Goal: Task Accomplishment & Management: Use online tool/utility

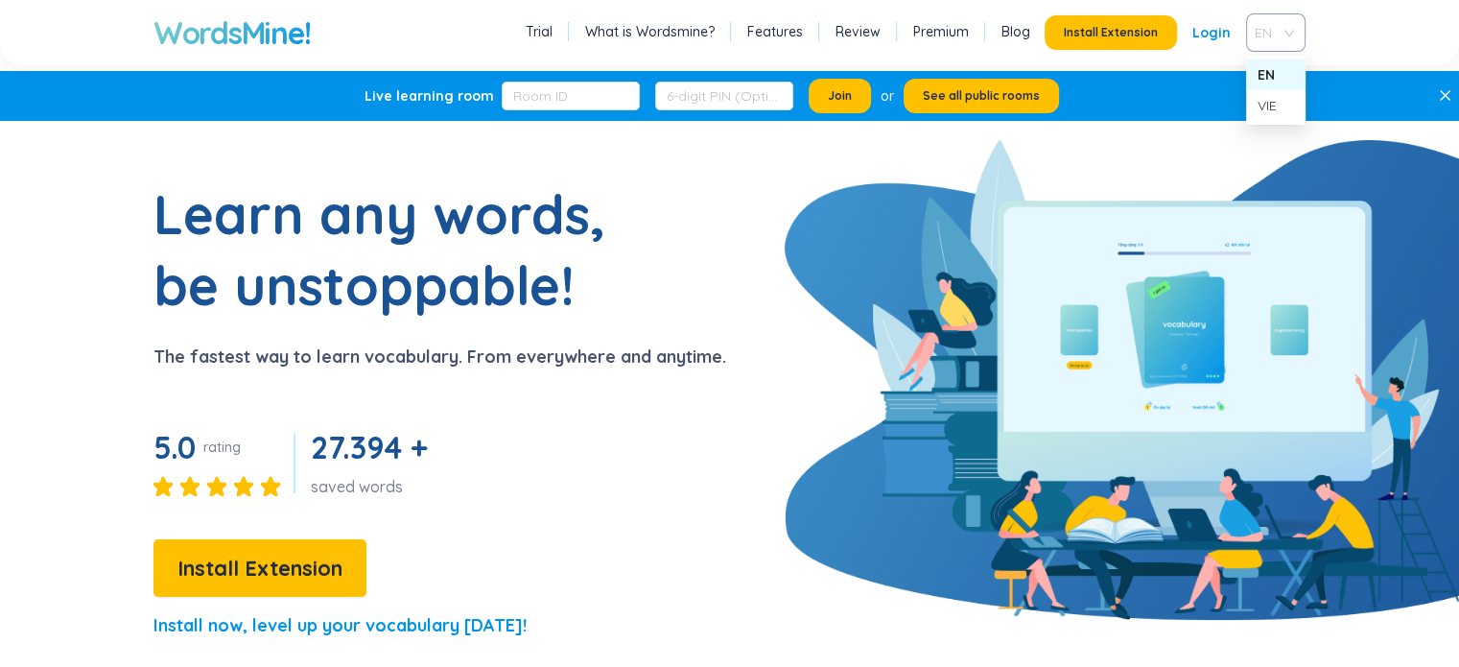
click at [1274, 34] on span "EN" at bounding box center [1271, 32] width 35 height 29
click at [1265, 110] on div "VIE" at bounding box center [1275, 105] width 36 height 21
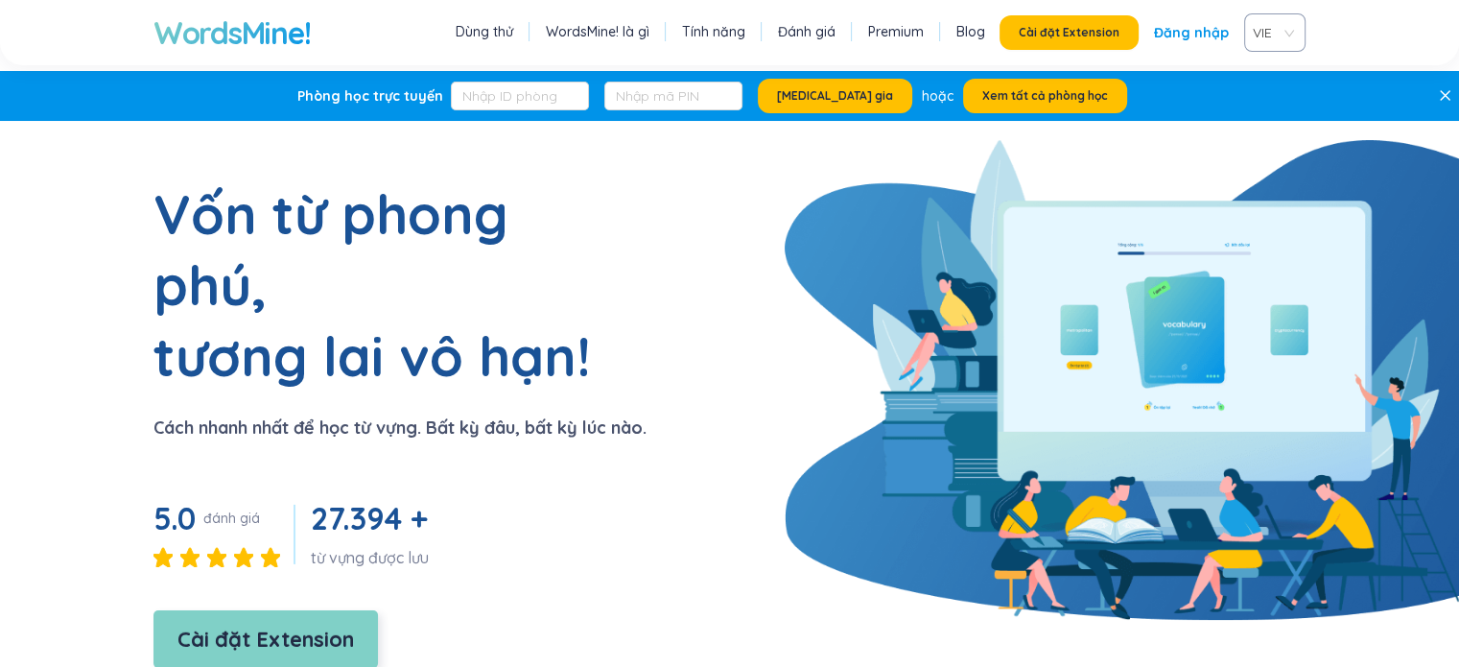
click at [269, 622] on span "Cài đặt Extension" at bounding box center [265, 639] width 176 height 34
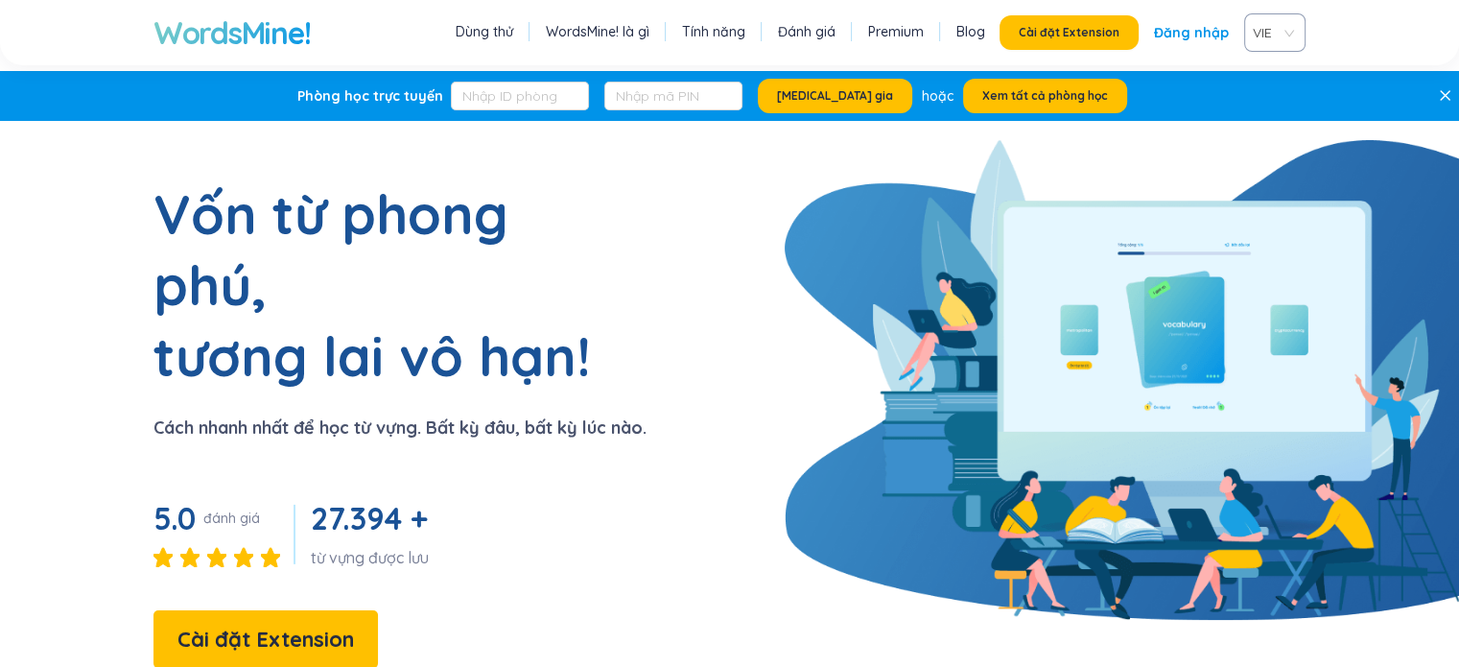
click at [728, 37] on link "Tính năng" at bounding box center [713, 31] width 63 height 19
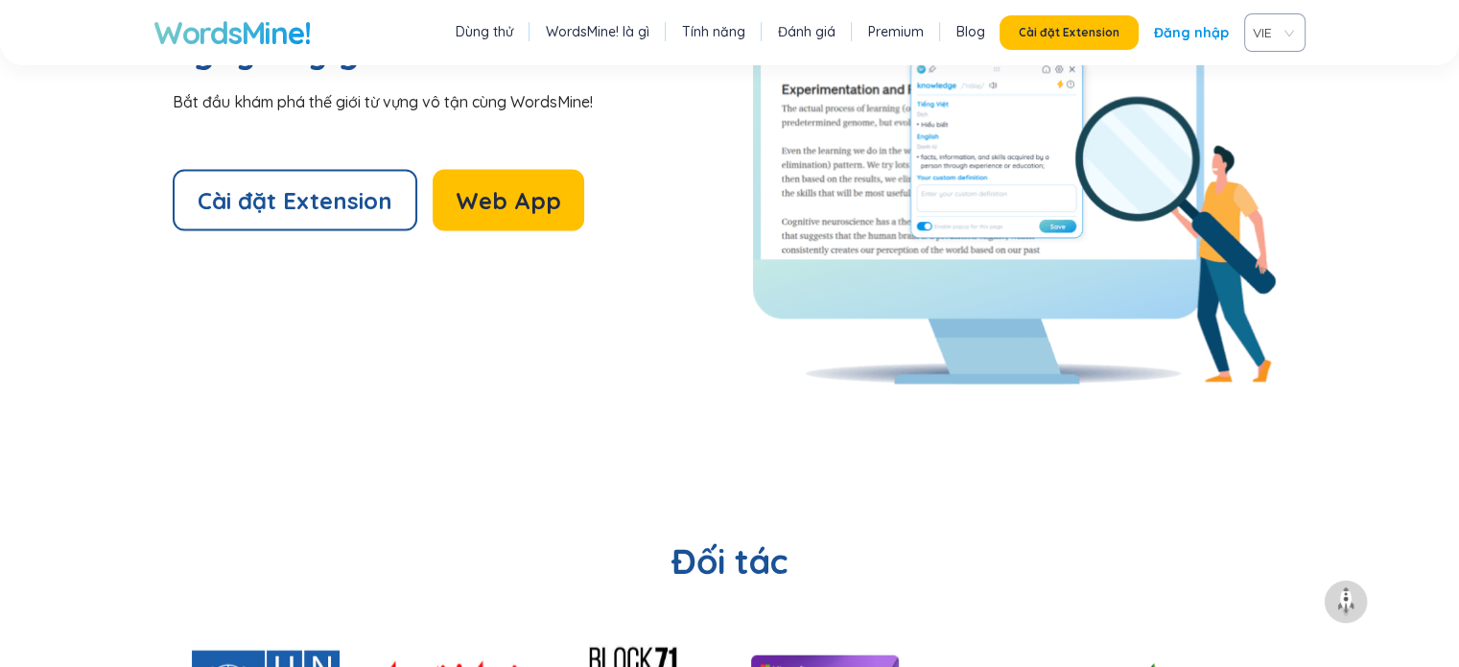
scroll to position [4275, 0]
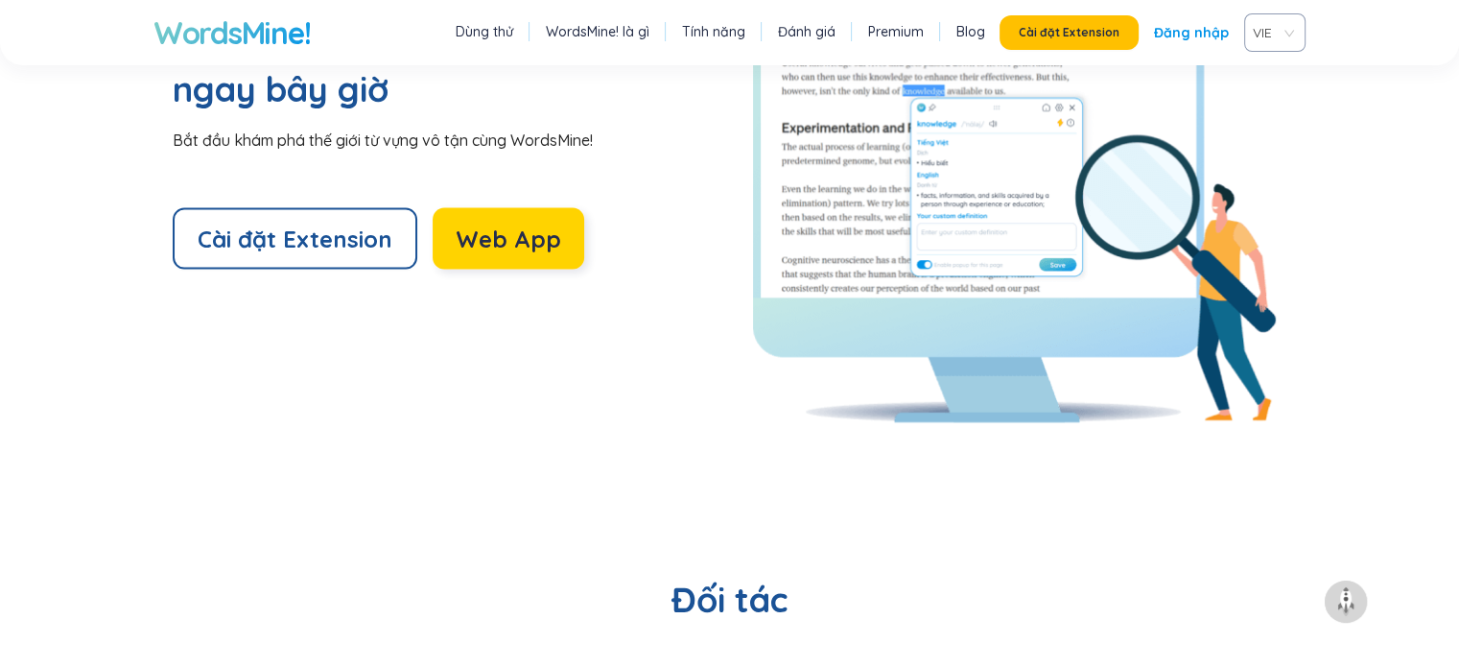
click at [515, 223] on span "Web App" at bounding box center [508, 238] width 105 height 31
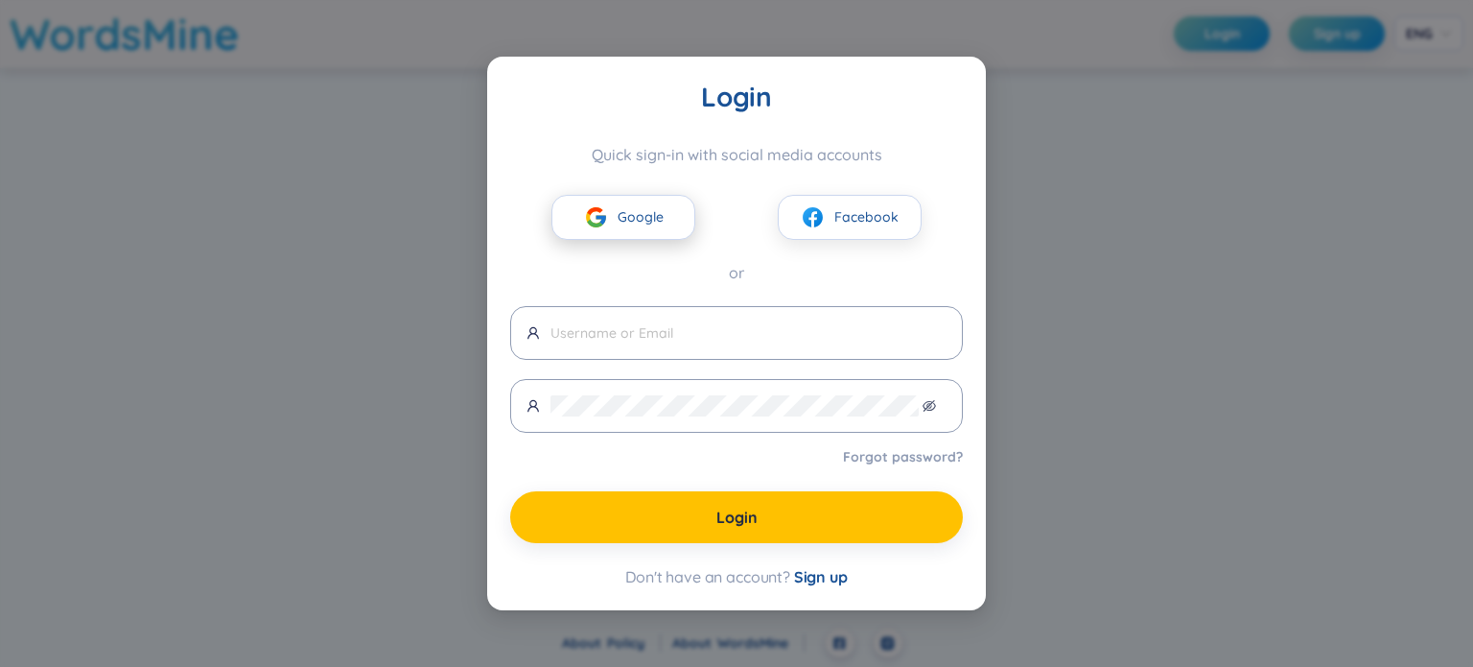
click at [607, 222] on img at bounding box center [596, 217] width 24 height 24
click at [648, 220] on span "Google" at bounding box center [641, 216] width 46 height 21
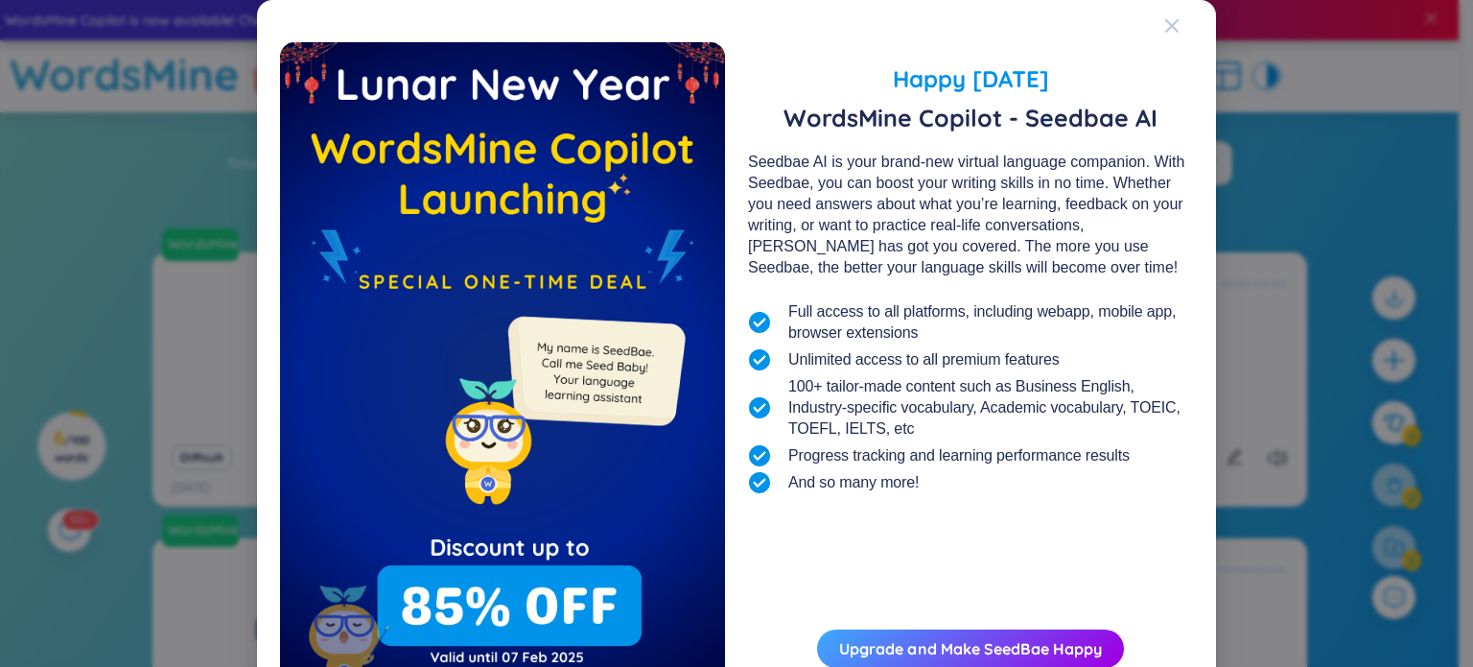
click at [1164, 34] on div "Close" at bounding box center [1171, 26] width 15 height 52
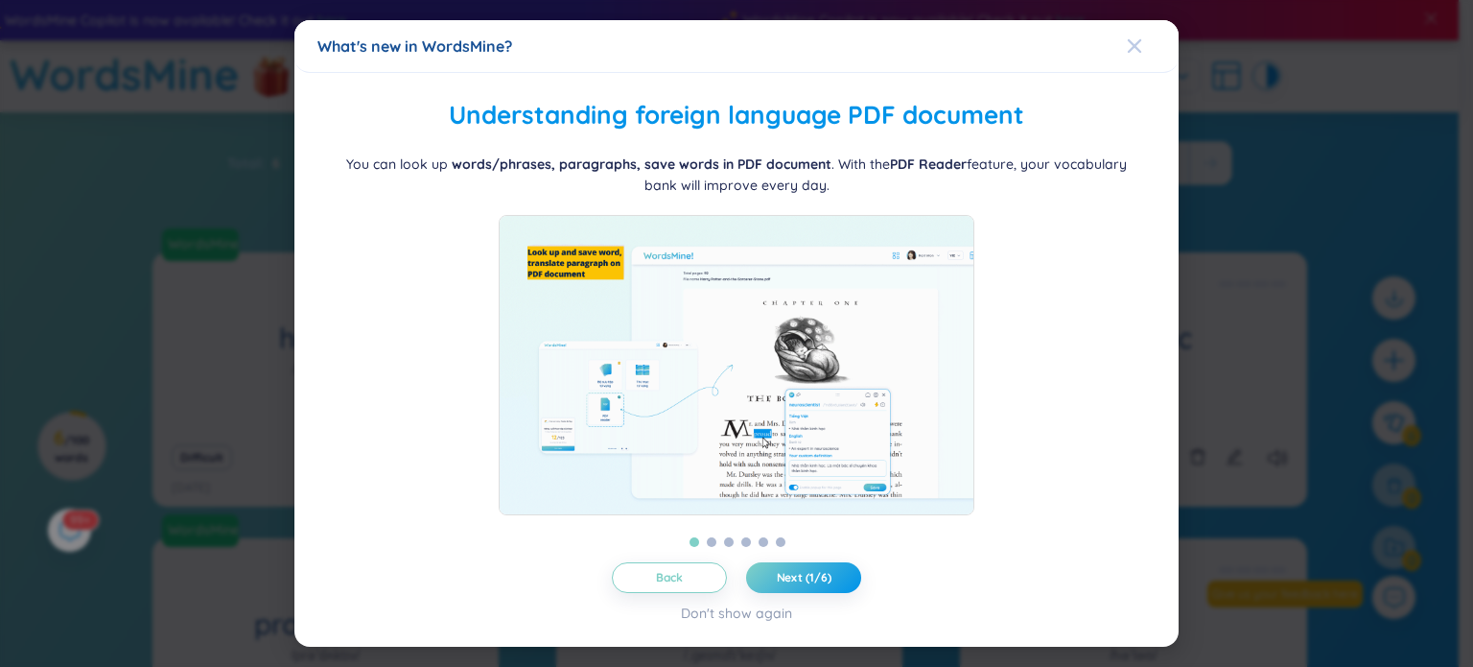
click at [1138, 38] on icon "Close" at bounding box center [1134, 45] width 15 height 15
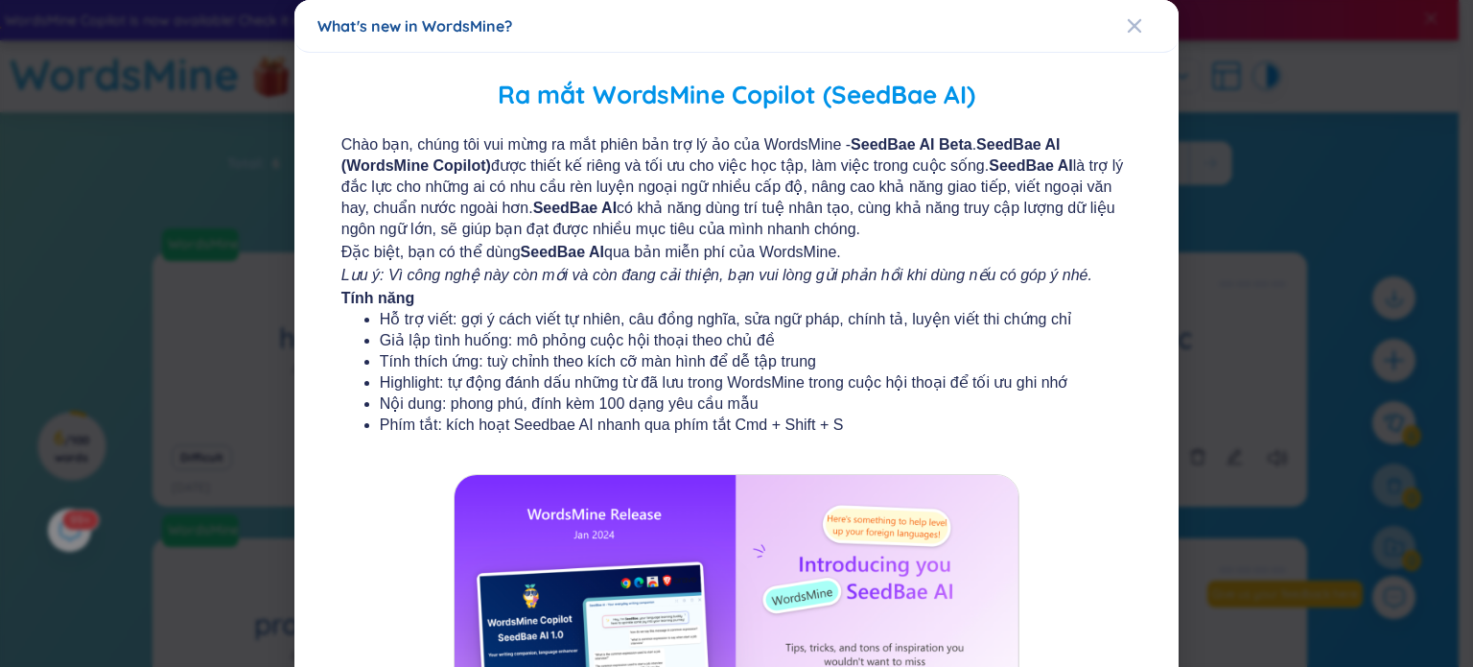
click at [1138, 34] on span "Close" at bounding box center [1153, 26] width 52 height 52
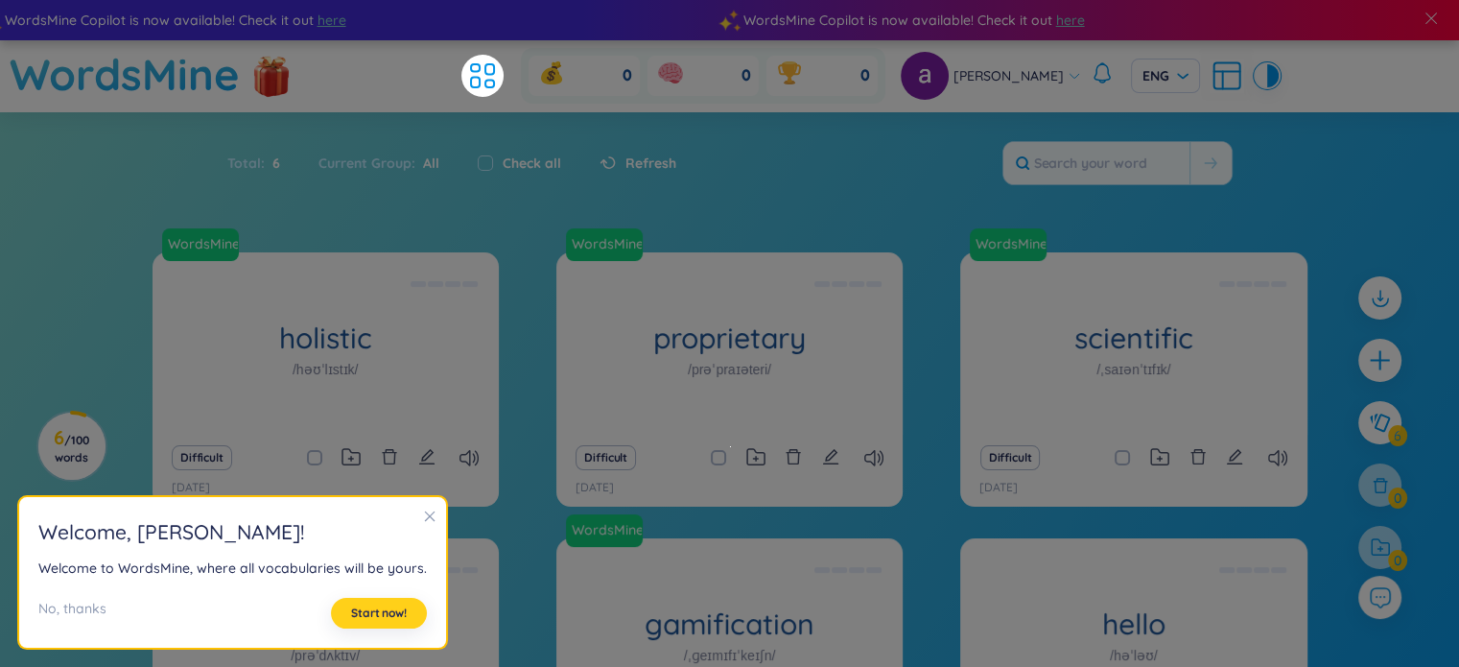
click at [375, 616] on span "Start now!" at bounding box center [379, 612] width 56 height 15
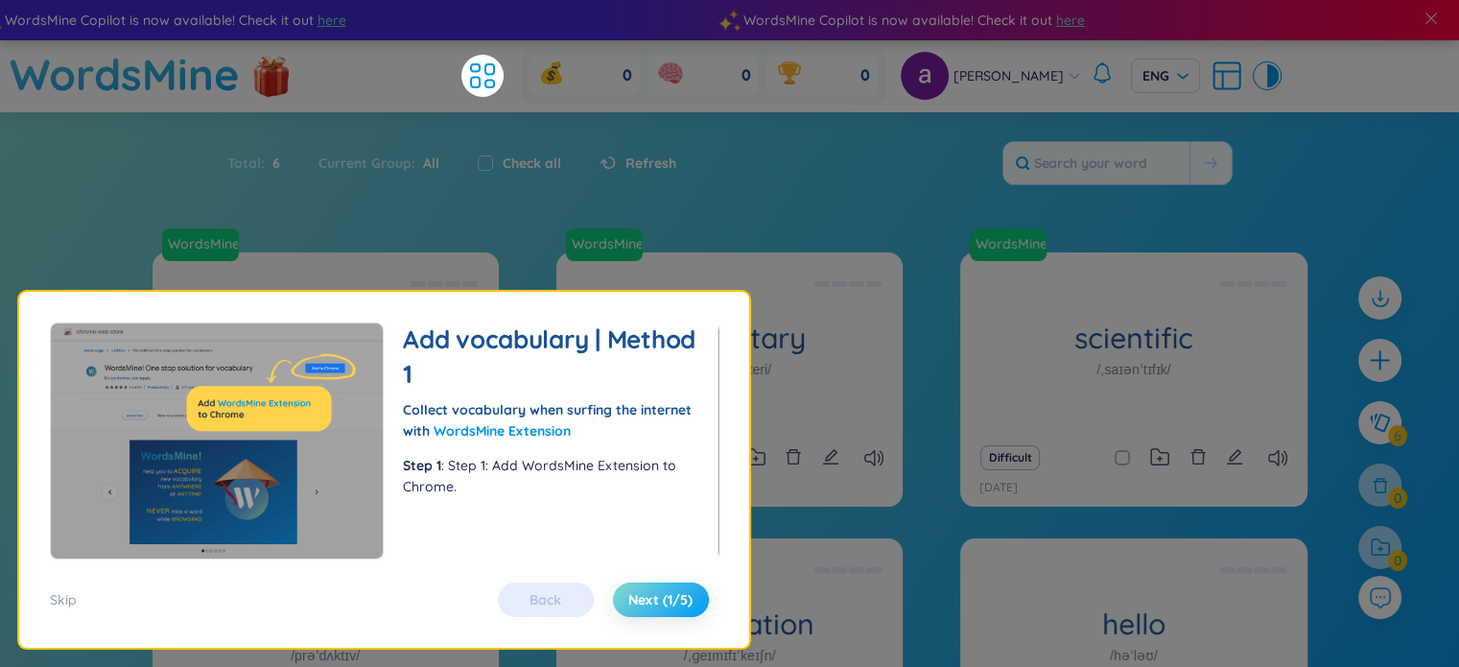
click at [640, 603] on span "Next (1/5)" at bounding box center [660, 599] width 64 height 19
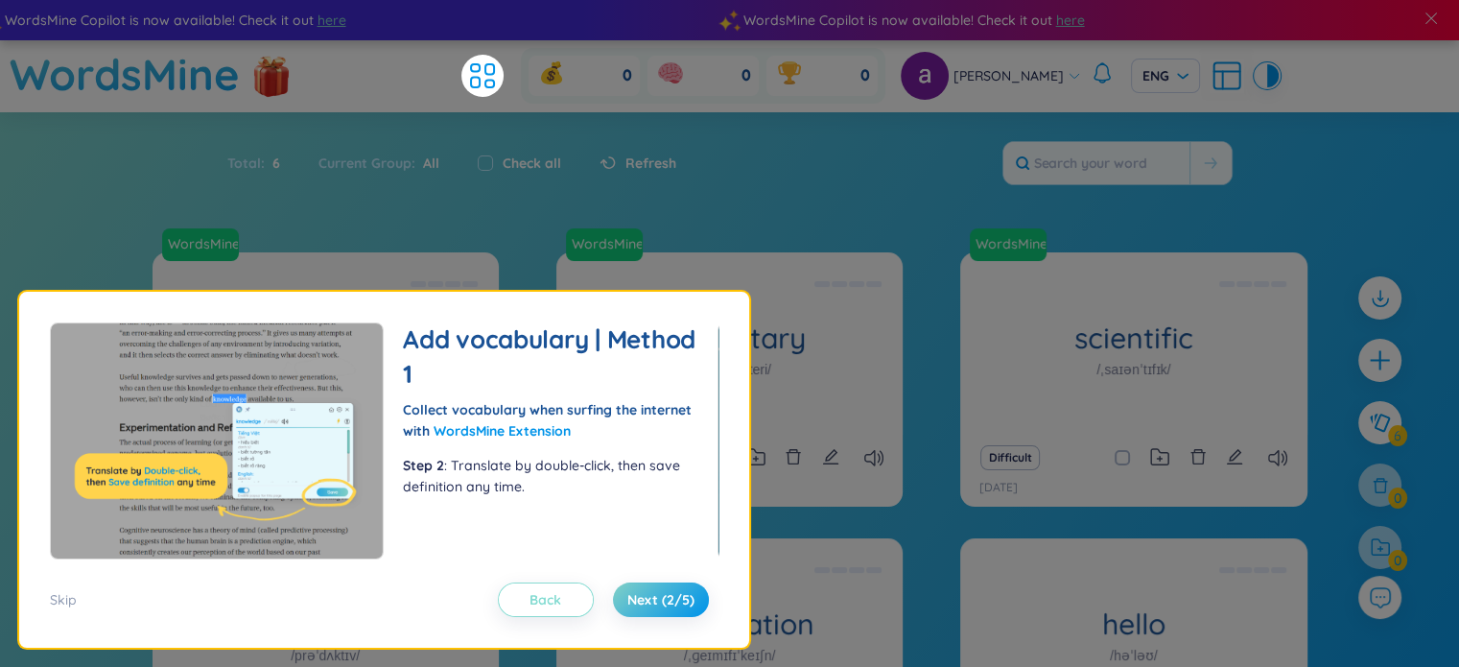
click at [560, 599] on span "Back" at bounding box center [545, 599] width 32 height 19
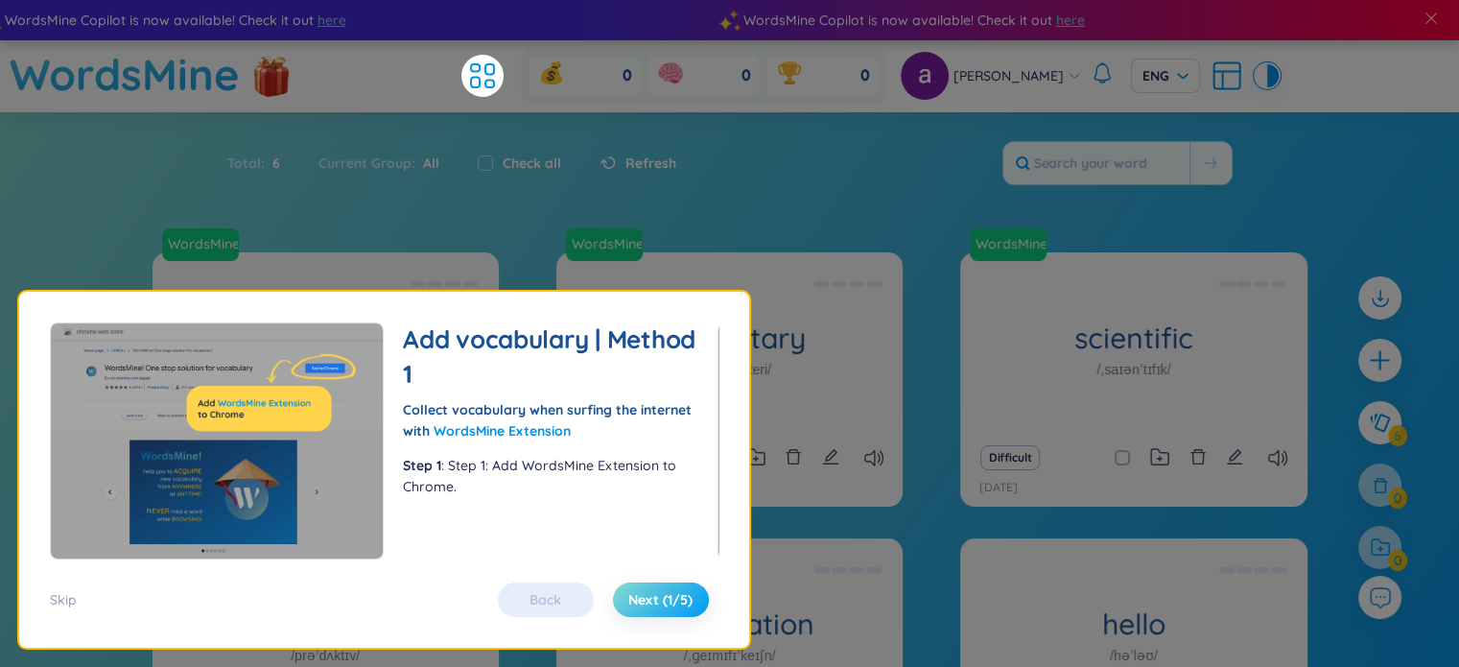
click at [672, 609] on span "Next (1/5)" at bounding box center [660, 599] width 64 height 19
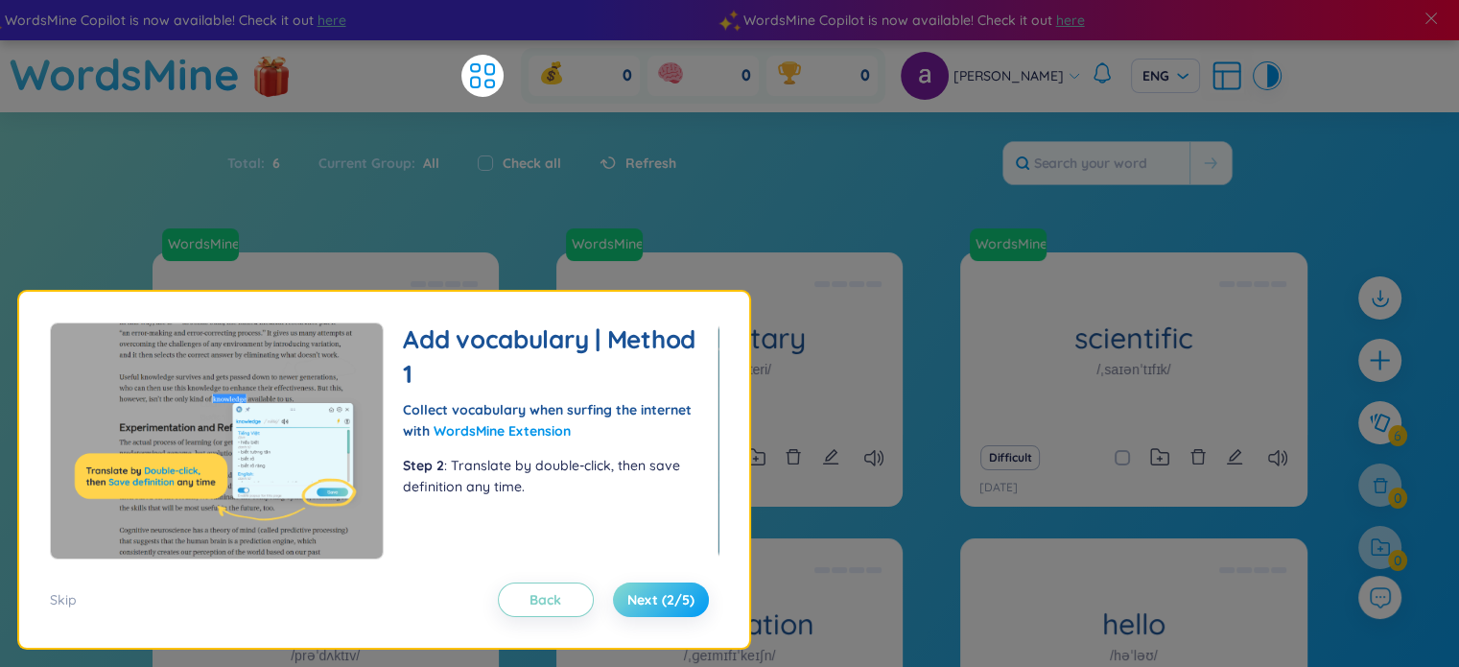
click at [672, 609] on span "Next (2/5)" at bounding box center [660, 599] width 67 height 19
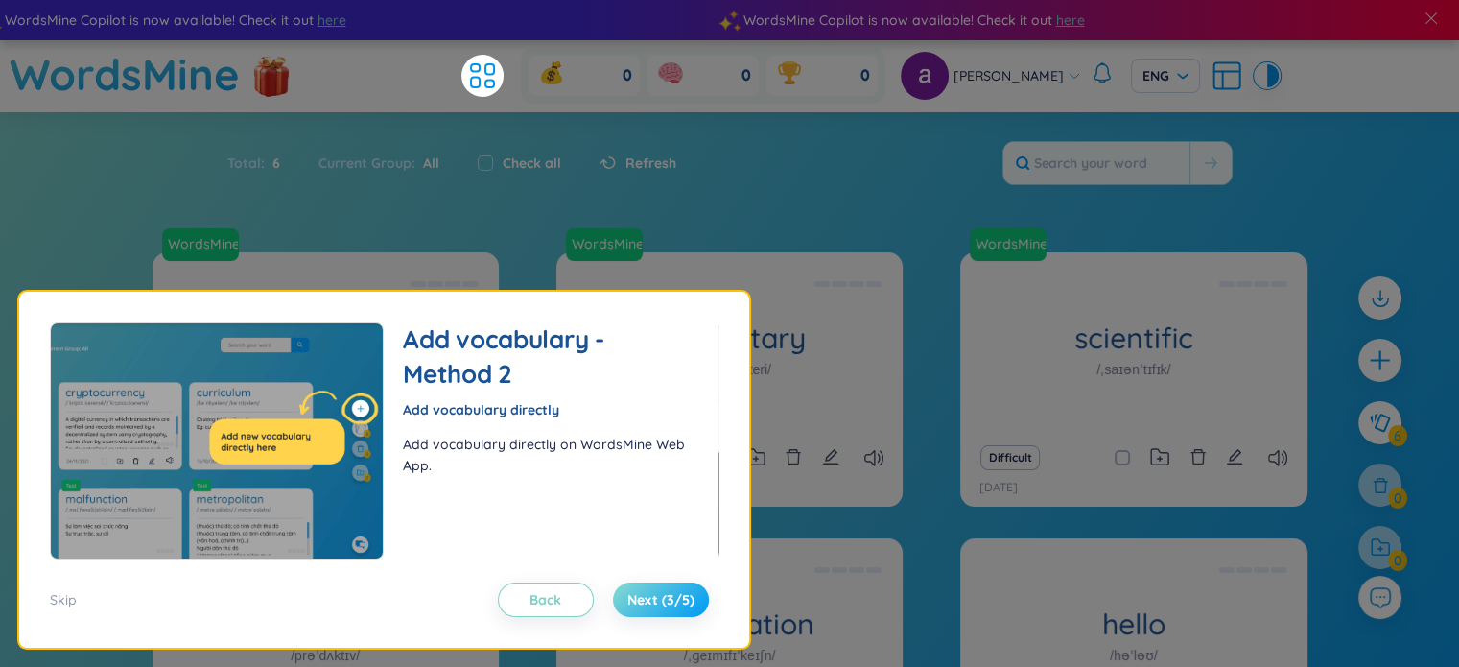
click at [672, 609] on span "Next (3/5)" at bounding box center [660, 599] width 67 height 19
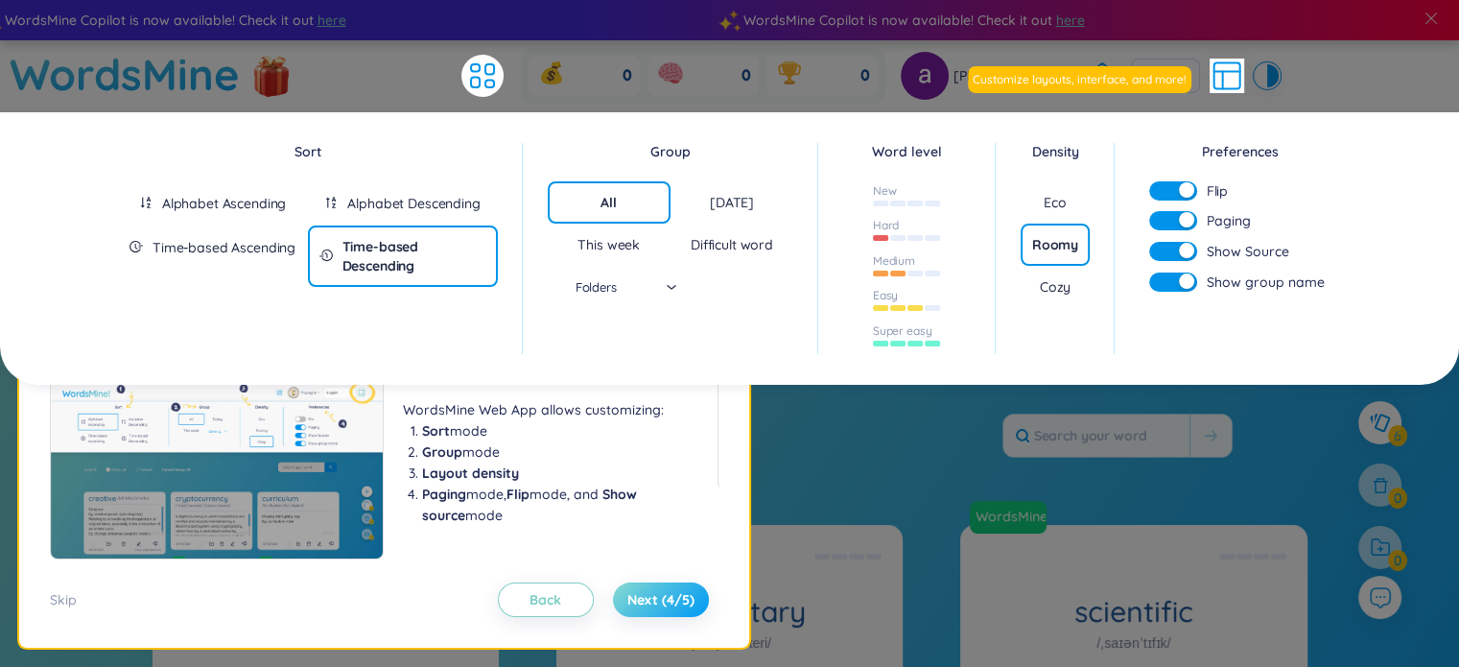
click at [672, 608] on span "Next (4/5)" at bounding box center [660, 599] width 67 height 19
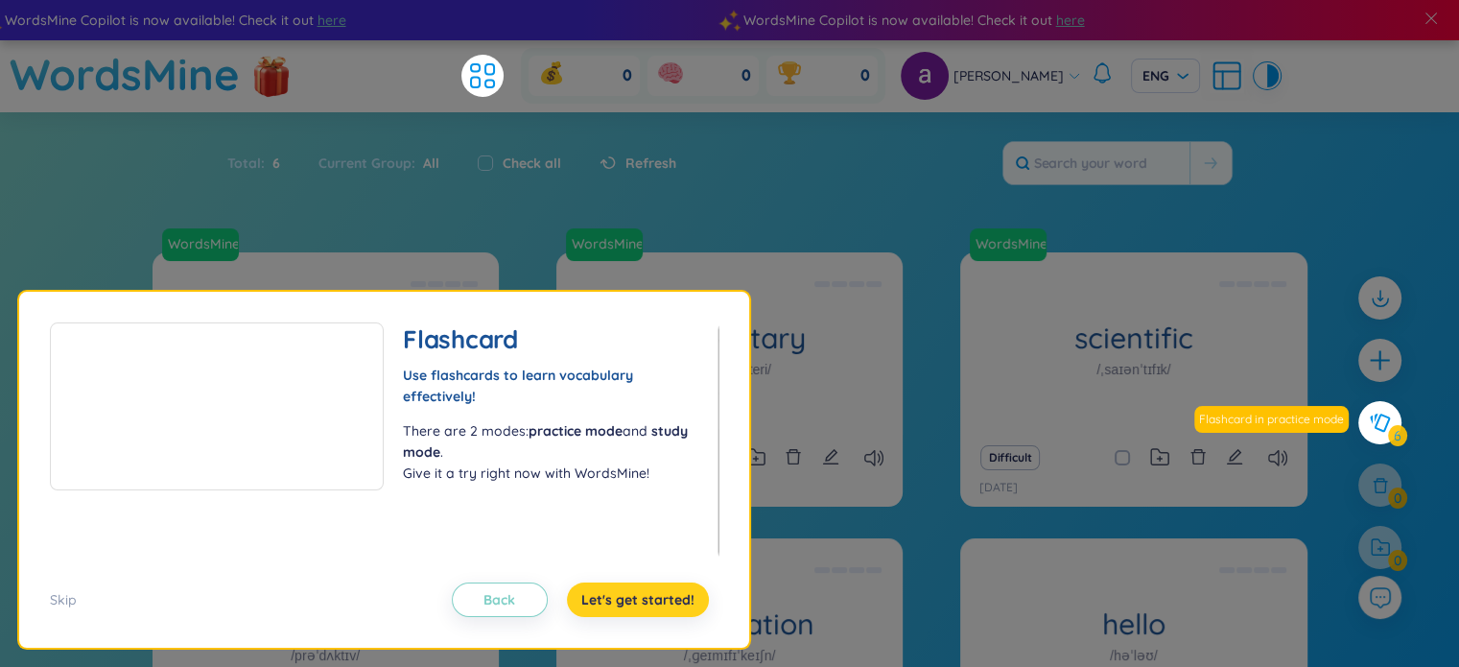
click at [672, 608] on span "Let's get started!" at bounding box center [637, 599] width 113 height 19
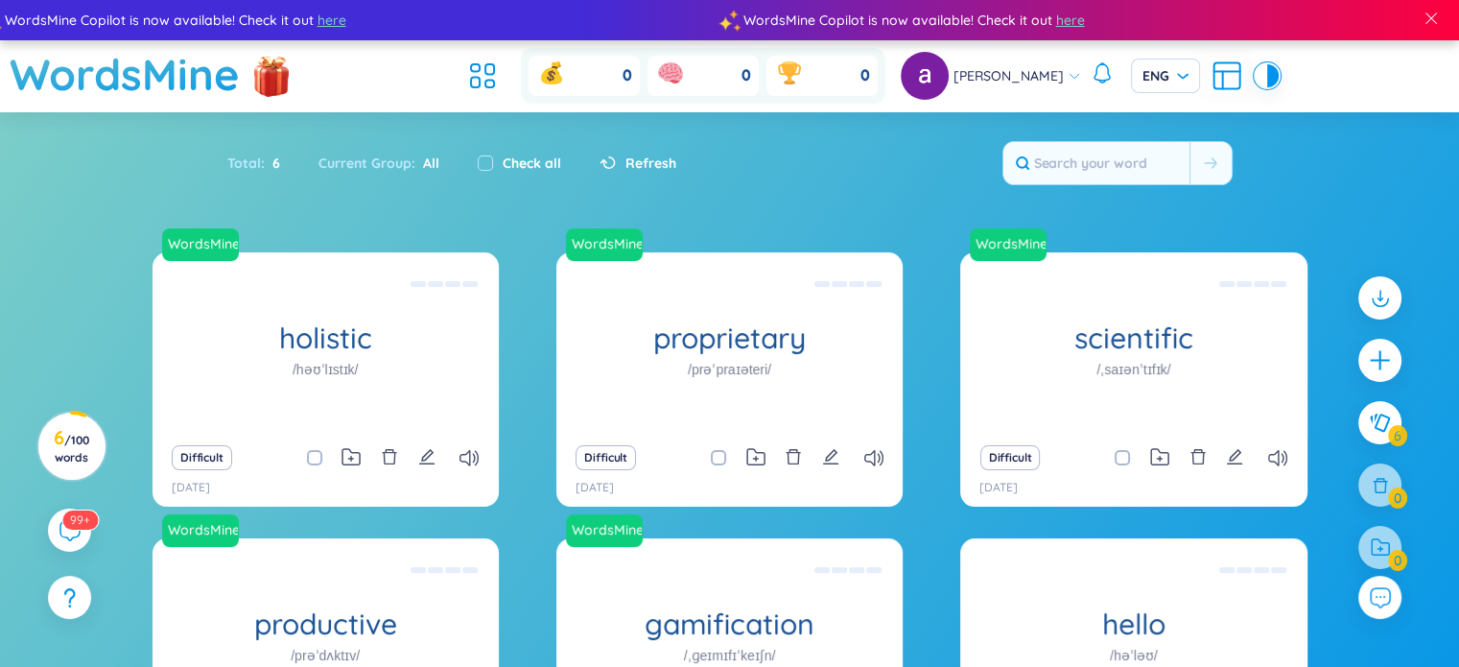
click at [648, 166] on span "Refresh" at bounding box center [650, 162] width 51 height 21
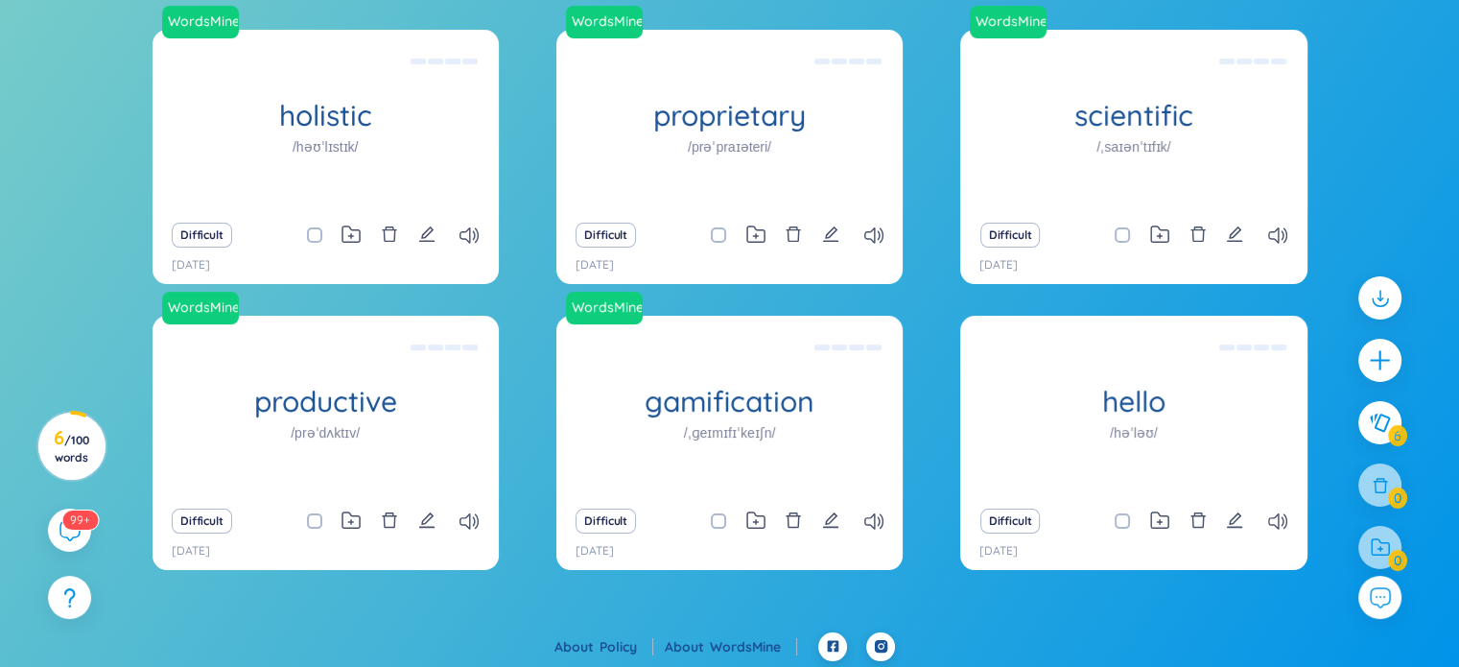
scroll to position [225, 0]
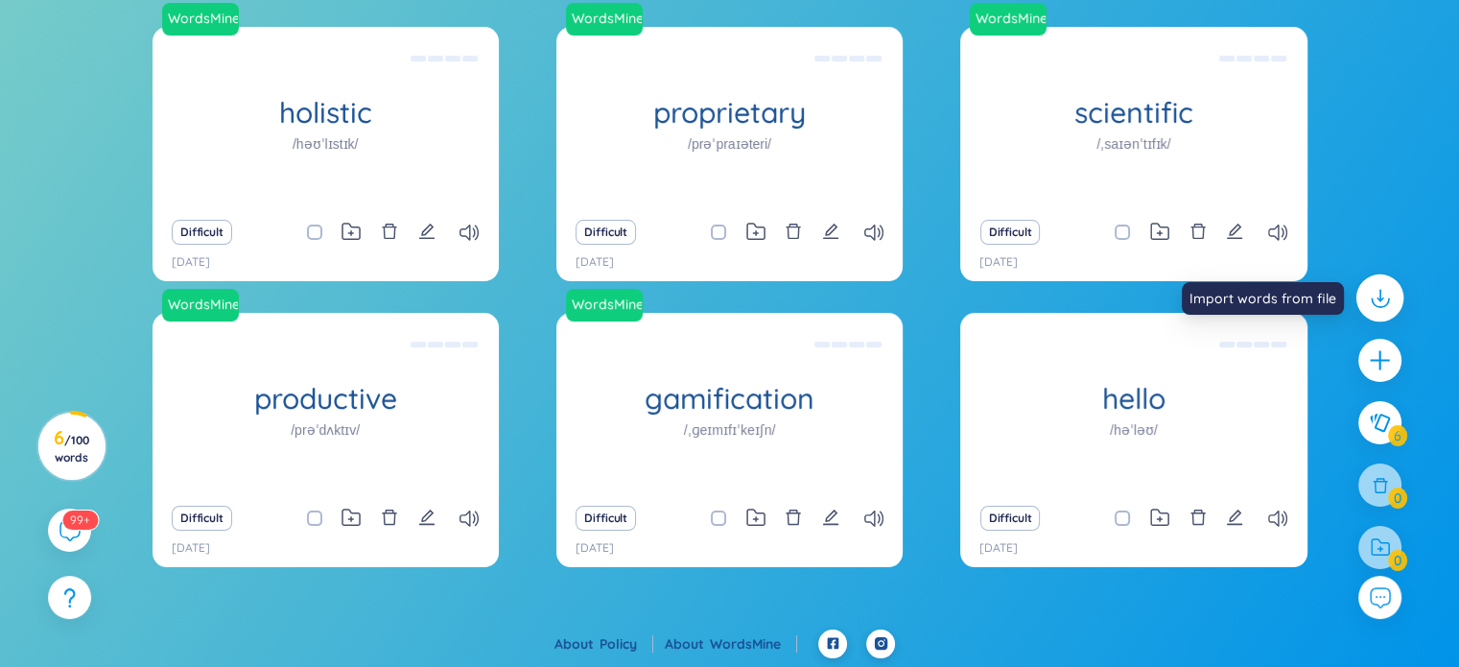
click at [1378, 306] on icon at bounding box center [1379, 302] width 17 height 9
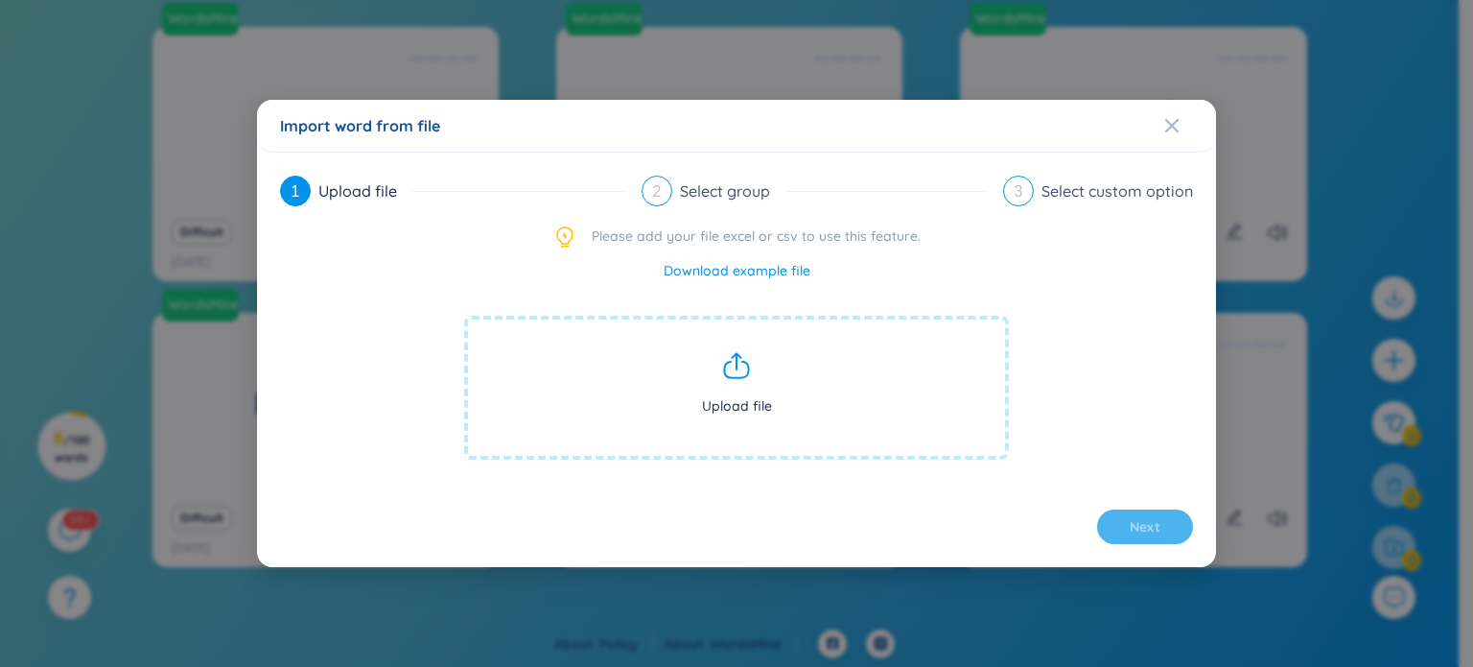
click at [753, 372] on span "Upload file" at bounding box center [736, 388] width 545 height 144
click at [1178, 120] on icon "Close" at bounding box center [1171, 125] width 13 height 13
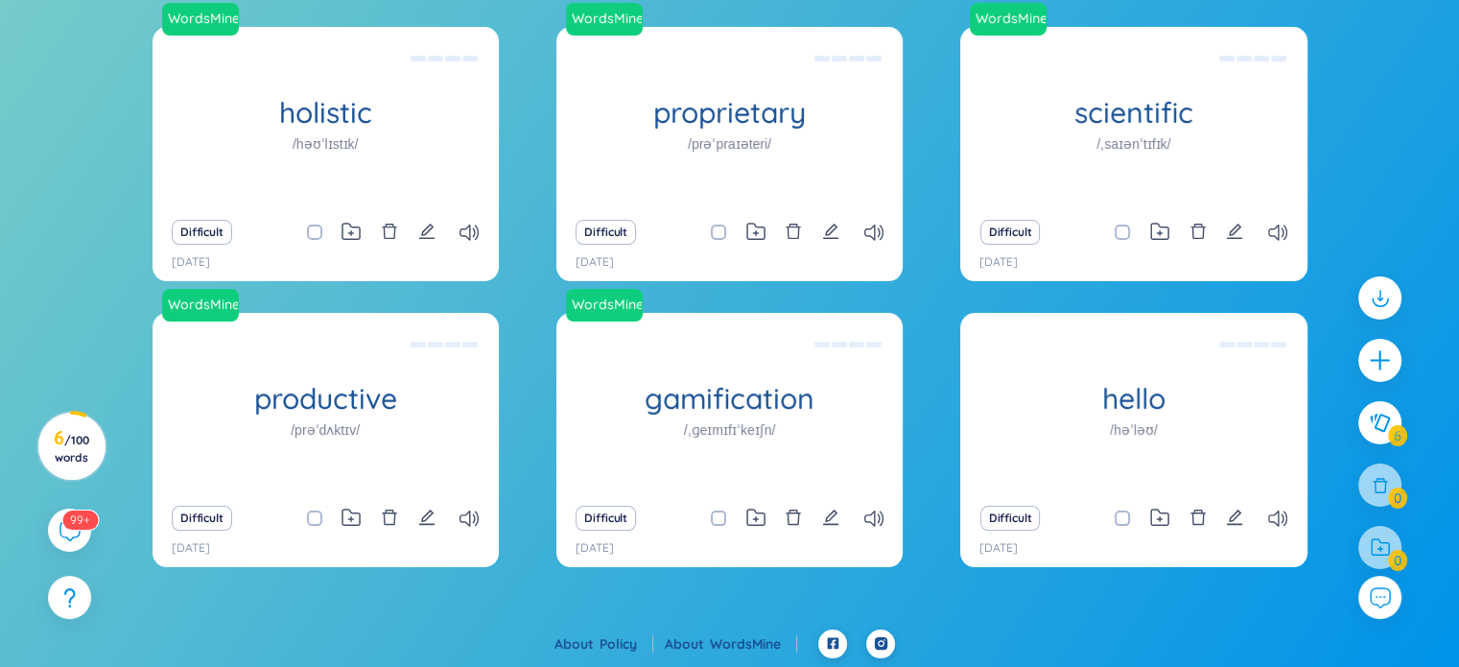
scroll to position [0, 0]
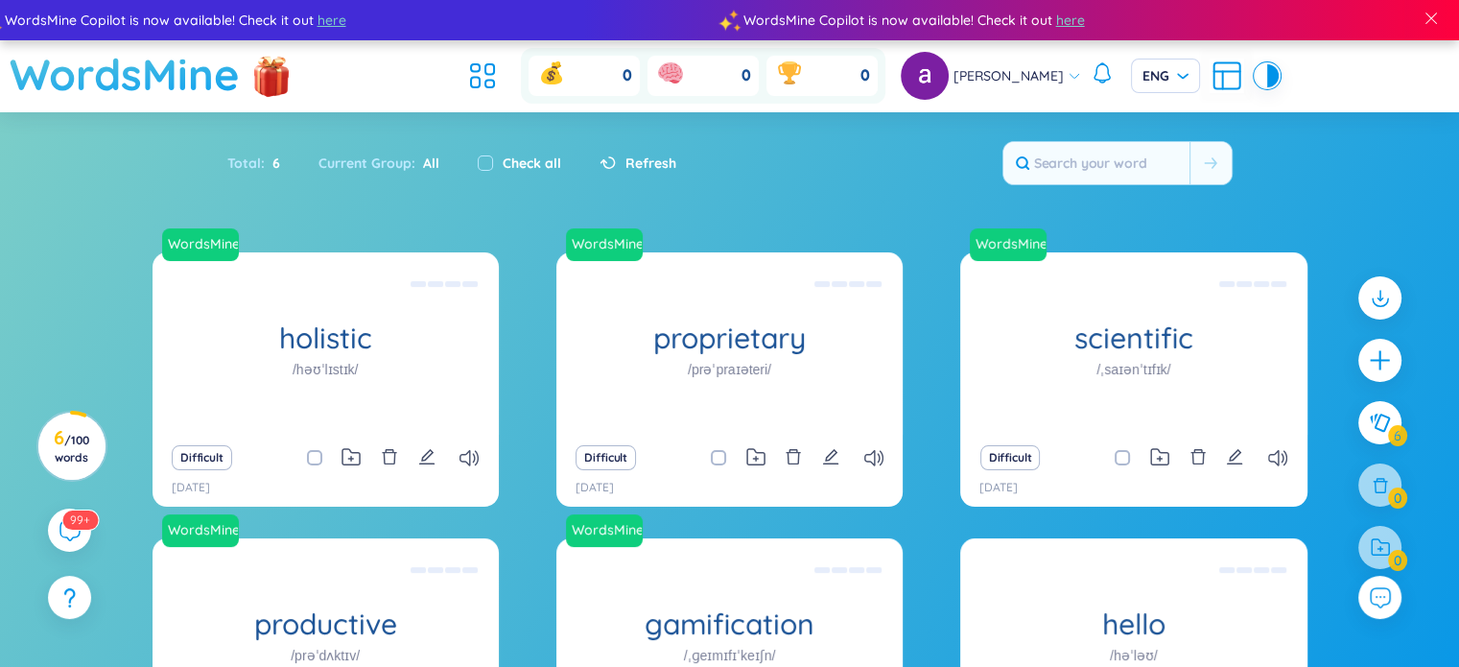
click at [203, 83] on h1 "WordsMine" at bounding box center [125, 74] width 230 height 68
